Goal: Transaction & Acquisition: Subscribe to service/newsletter

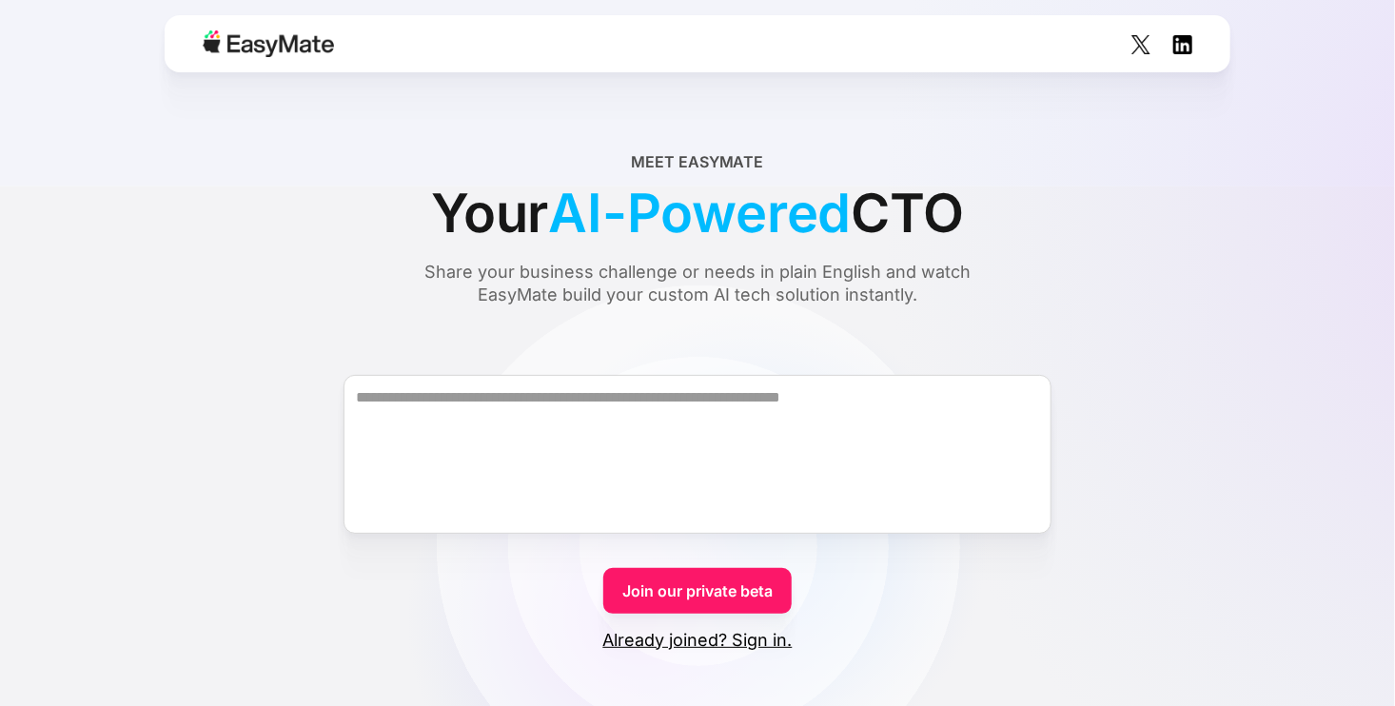
click at [748, 579] on link "Join our private beta" at bounding box center [697, 591] width 188 height 46
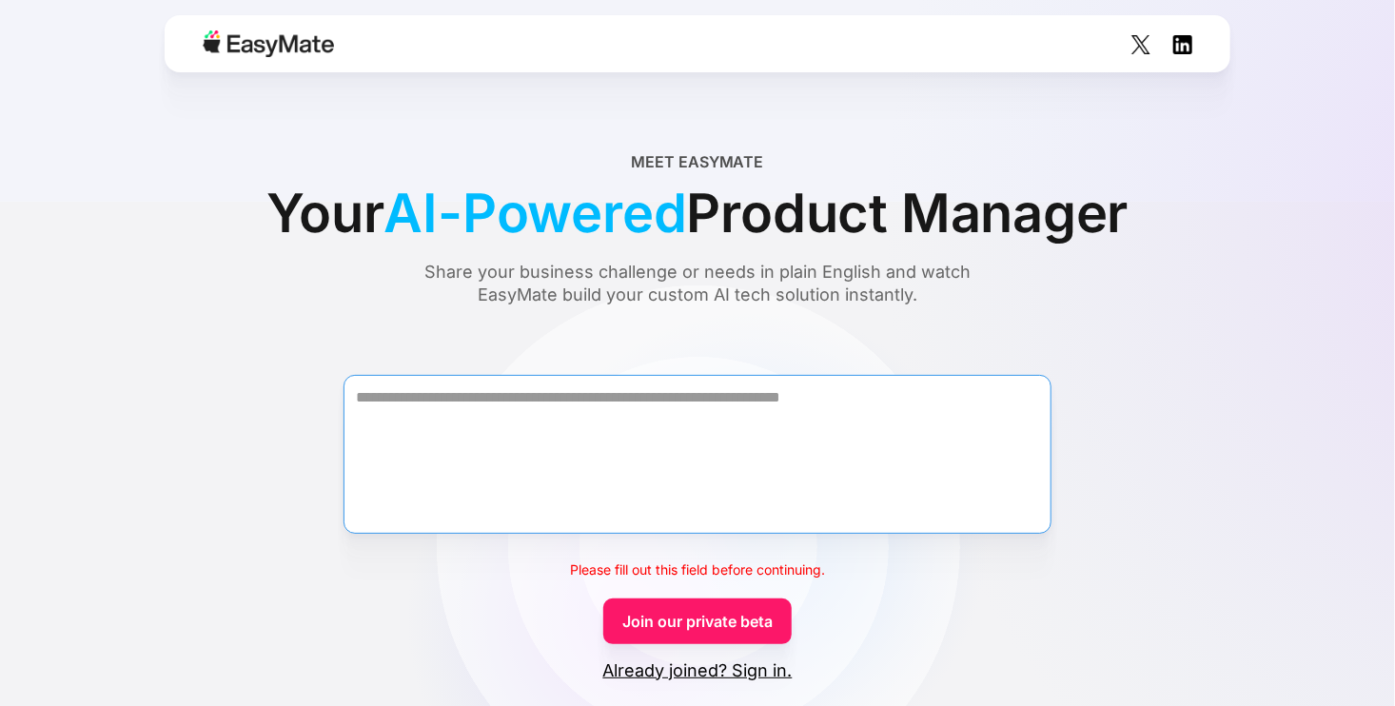
click at [707, 448] on textarea "Form" at bounding box center [697, 454] width 708 height 159
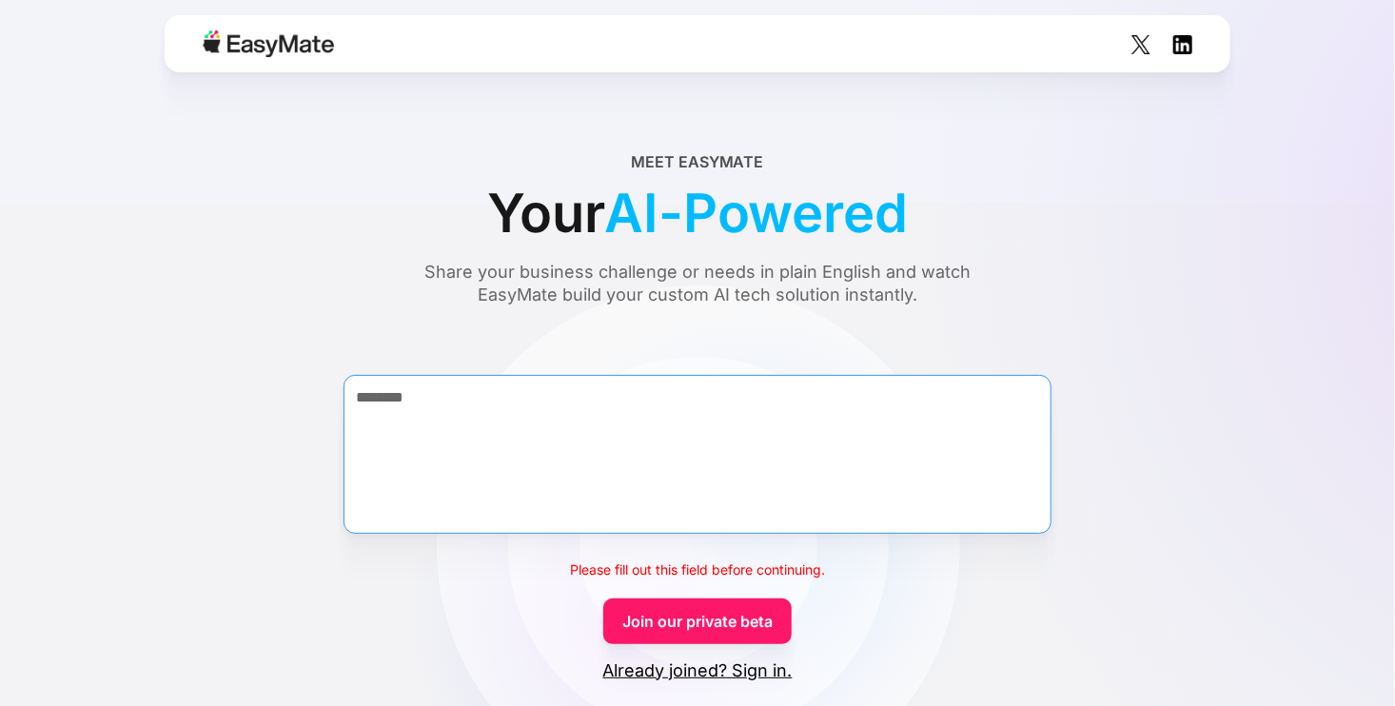
type textarea "*******"
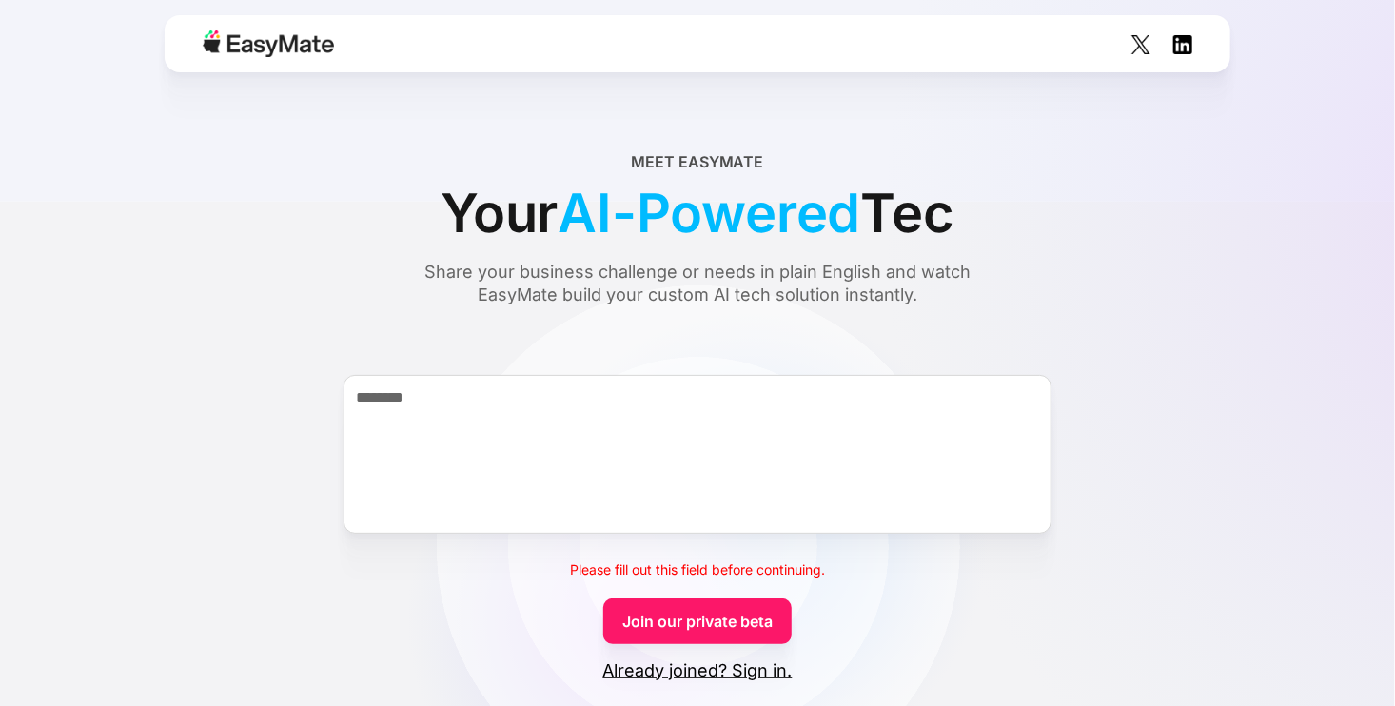
click at [684, 633] on link "Join our private beta" at bounding box center [697, 621] width 188 height 46
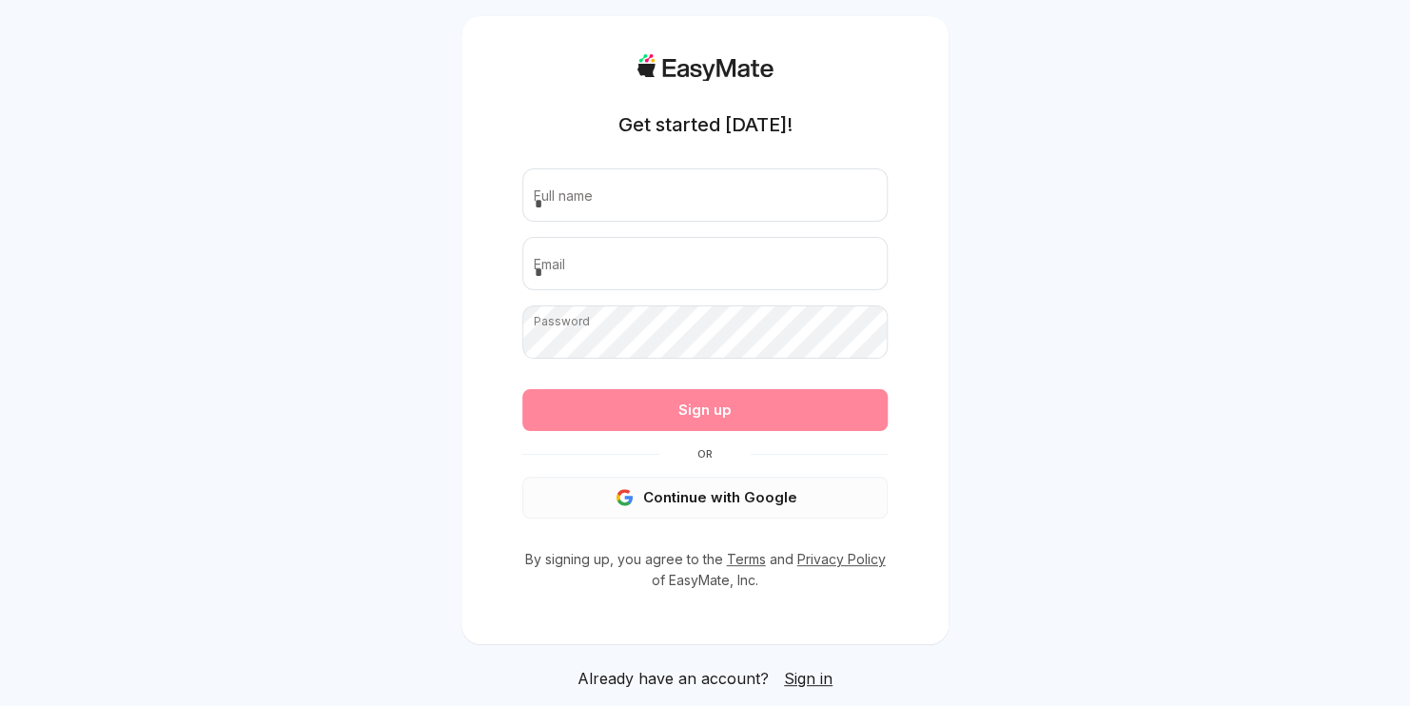
click at [734, 511] on button "Continue with Google" at bounding box center [704, 498] width 365 height 42
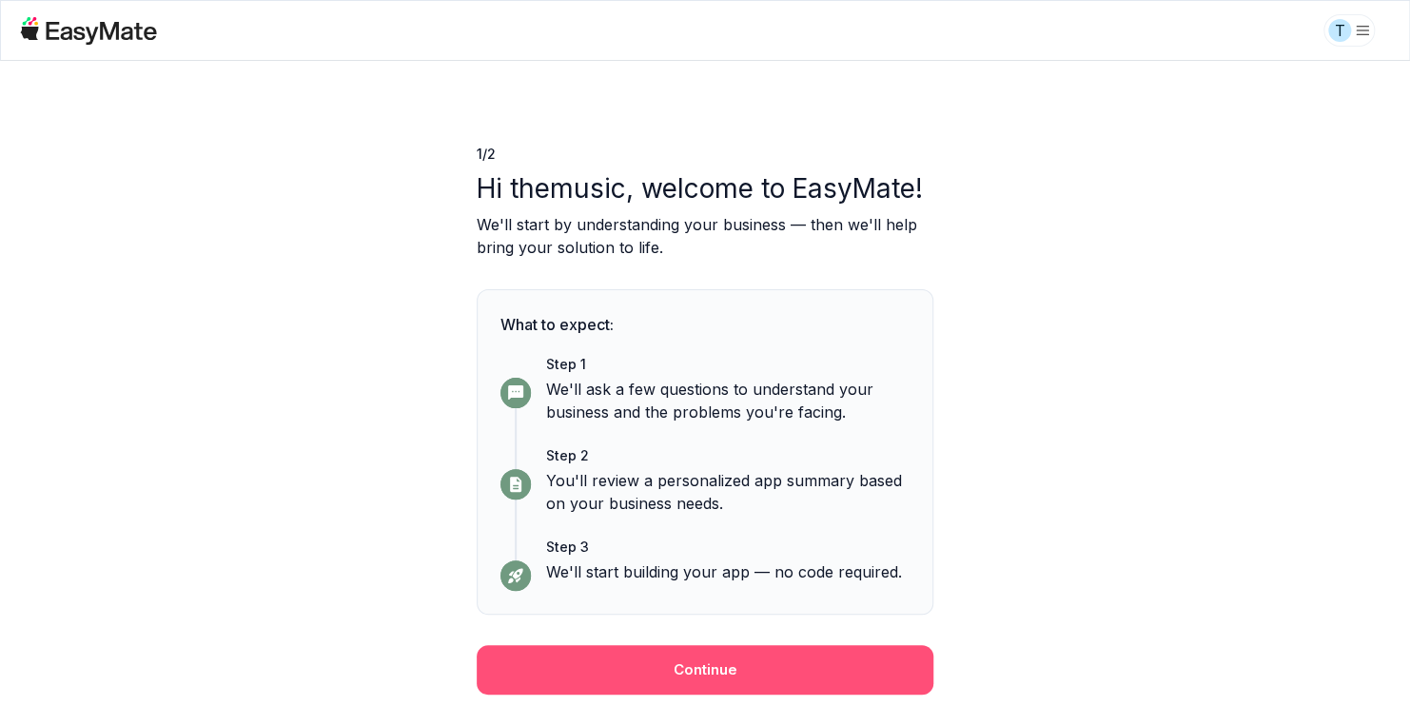
click at [749, 665] on button "Continue" at bounding box center [705, 669] width 457 height 49
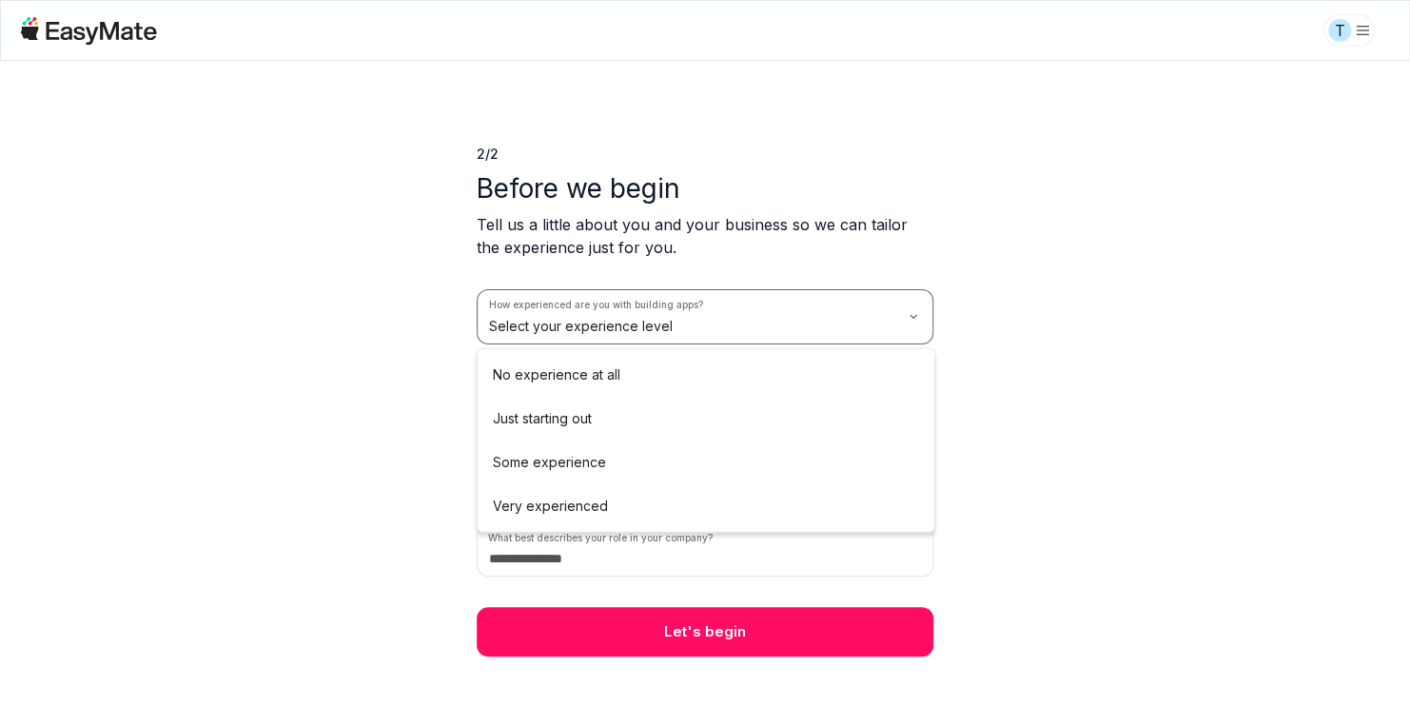
click at [601, 331] on html "T 2 / 2 Before we begin Tell us a little about you and your business so we can …" at bounding box center [705, 353] width 1410 height 706
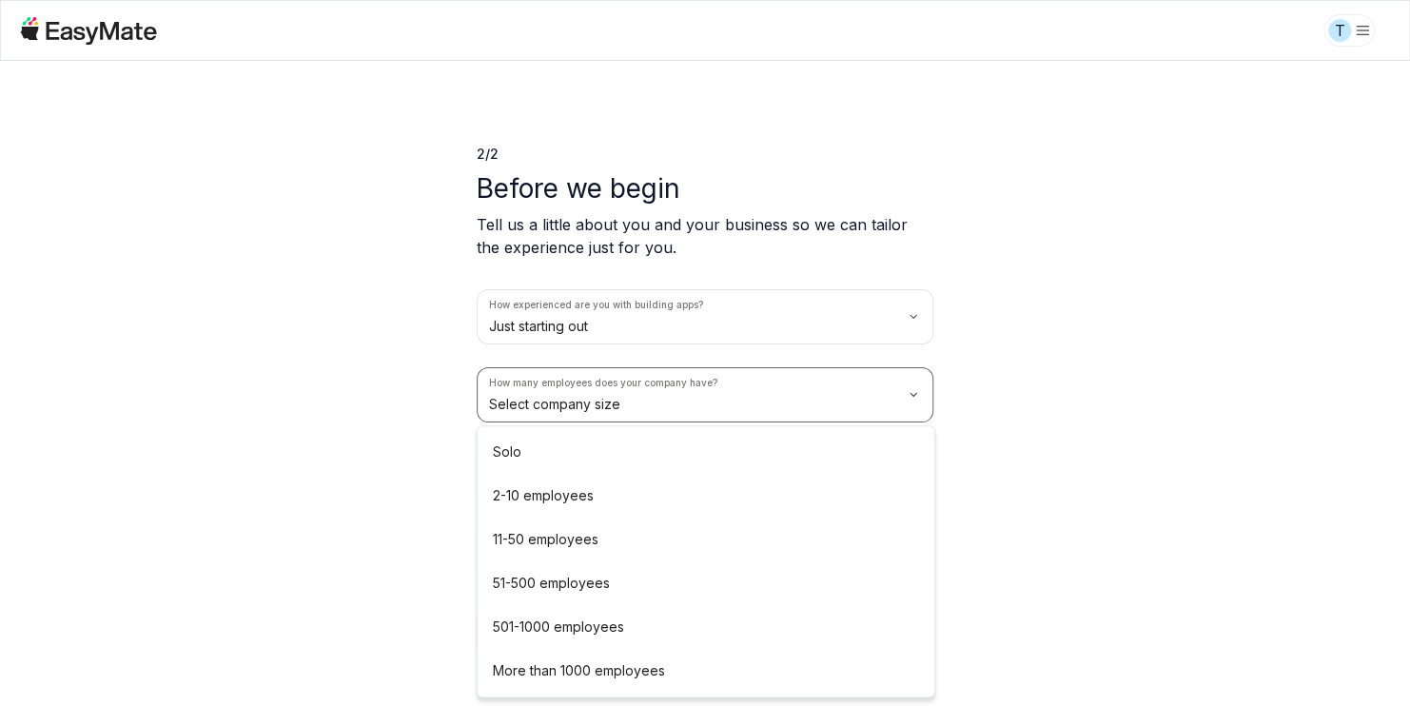
click at [691, 407] on html "T 2 / 2 Before we begin Tell us a little about you and your business so we can …" at bounding box center [705, 353] width 1410 height 706
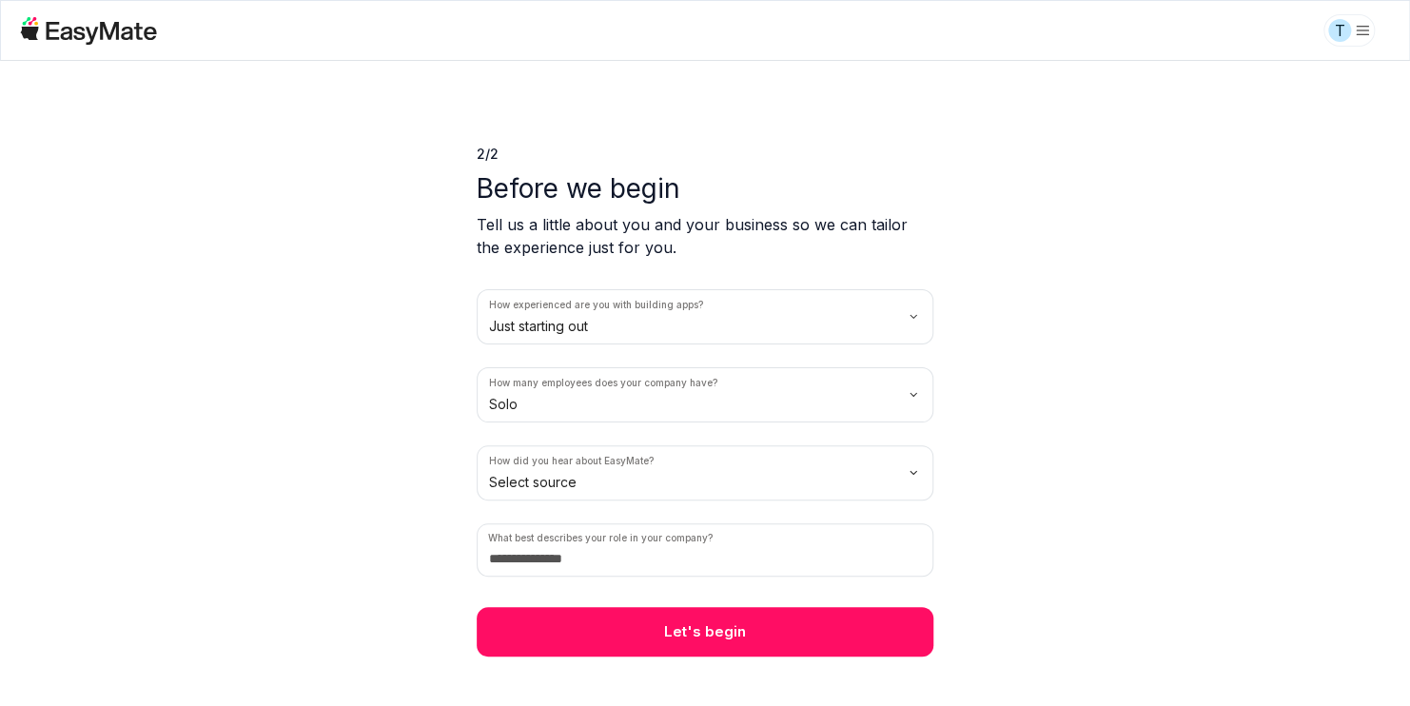
click at [733, 519] on div "How experienced are you with building apps? Just starting out How many employee…" at bounding box center [705, 432] width 457 height 287
click at [757, 554] on input at bounding box center [705, 549] width 457 height 53
type input "*****"
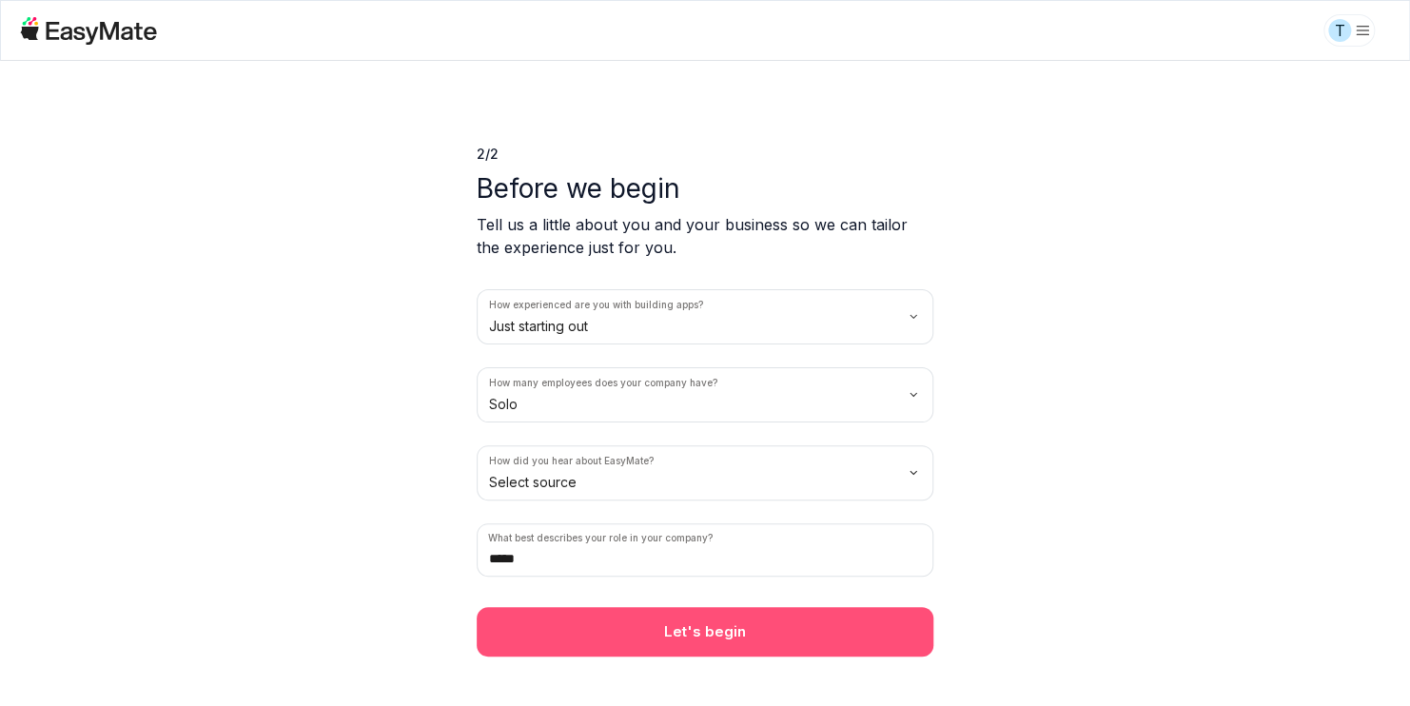
click at [753, 637] on button "Let's begin" at bounding box center [705, 631] width 457 height 49
